Goal: Check status: Check status

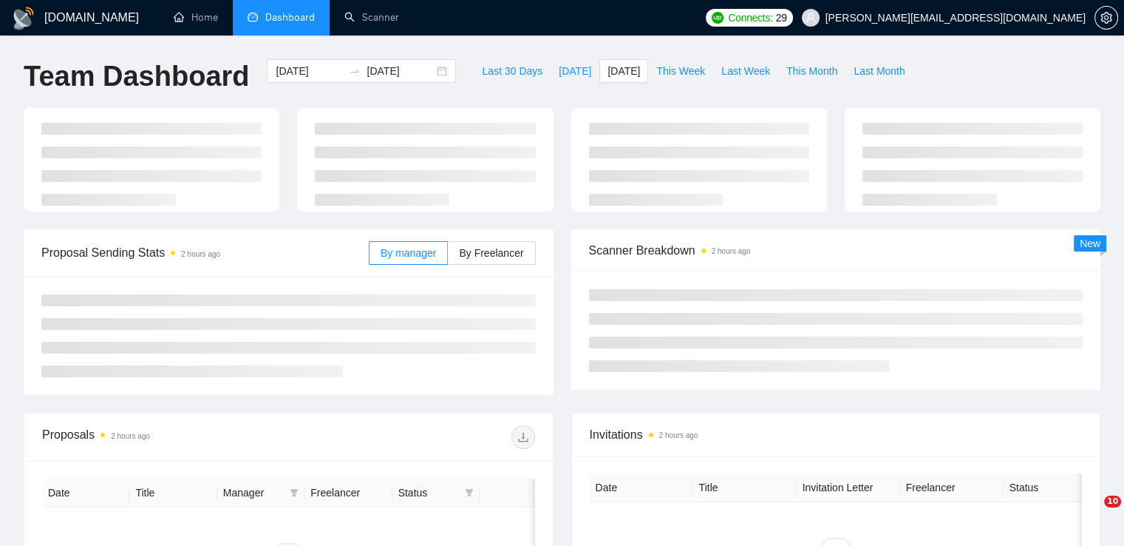
type input "[DATE]"
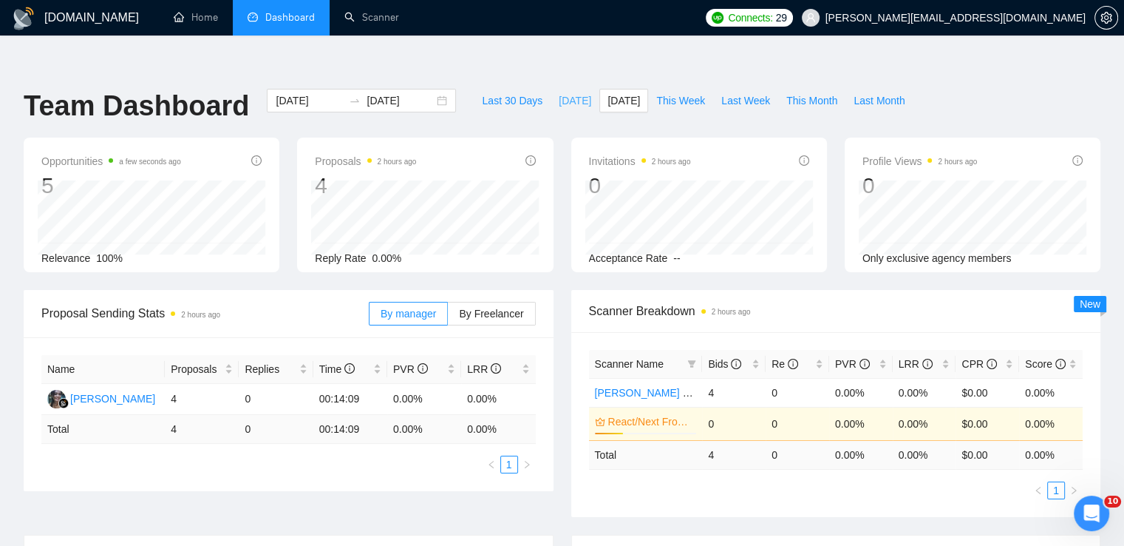
click at [559, 92] on span "[DATE]" at bounding box center [575, 100] width 33 height 16
type input "[DATE]"
